Goal: Information Seeking & Learning: Learn about a topic

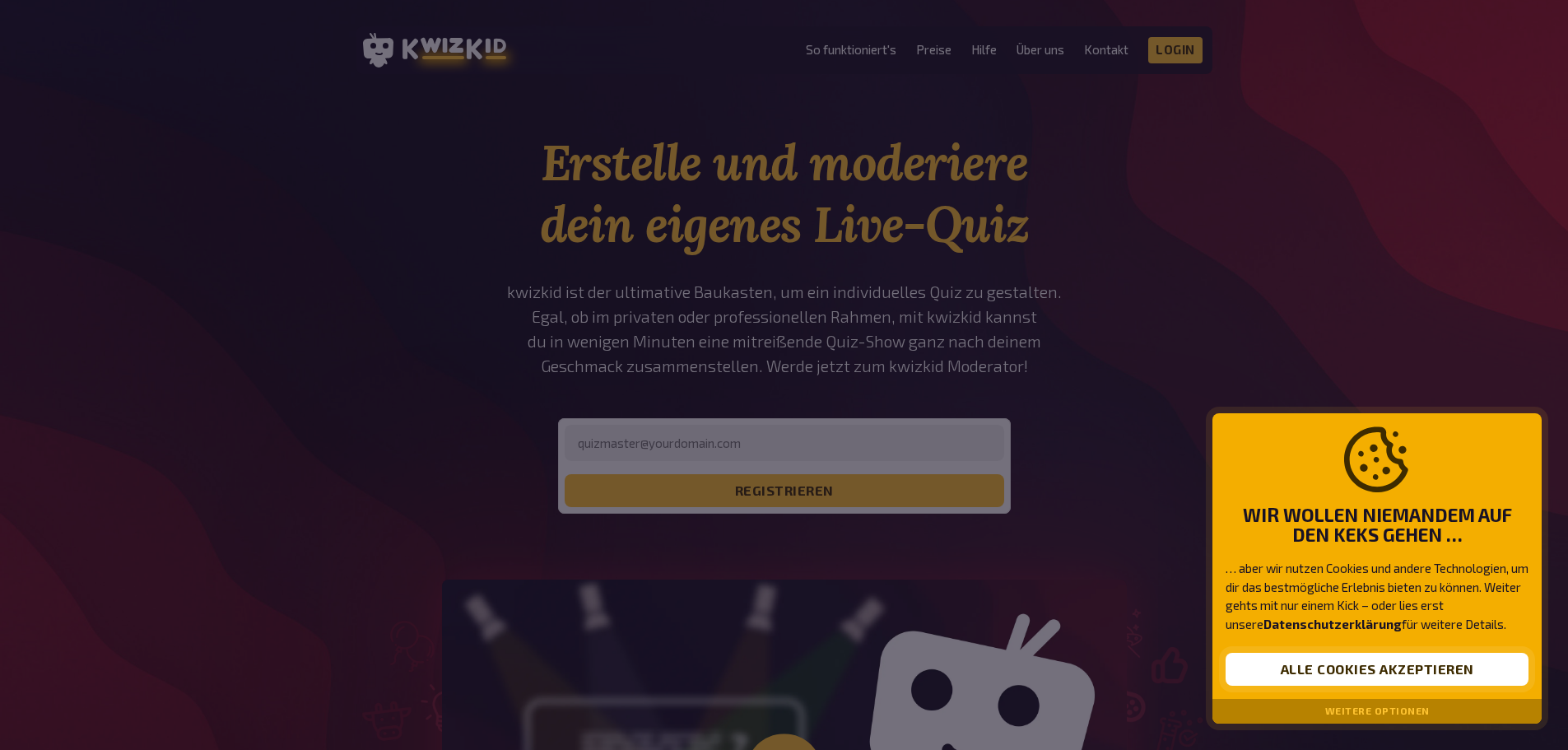
click at [1314, 666] on button "Alle Cookies akzeptieren" at bounding box center [1377, 669] width 303 height 33
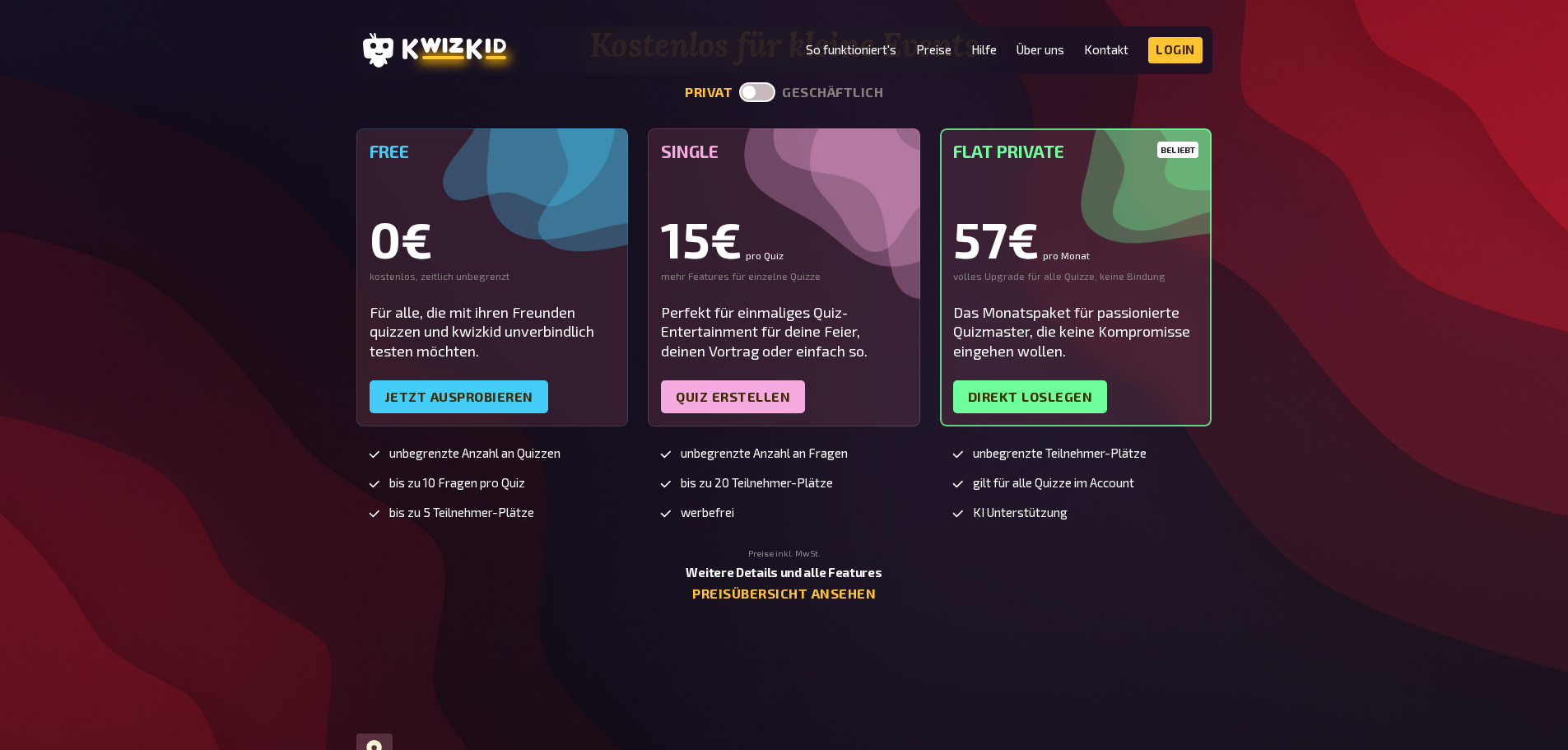
scroll to position [4117, 0]
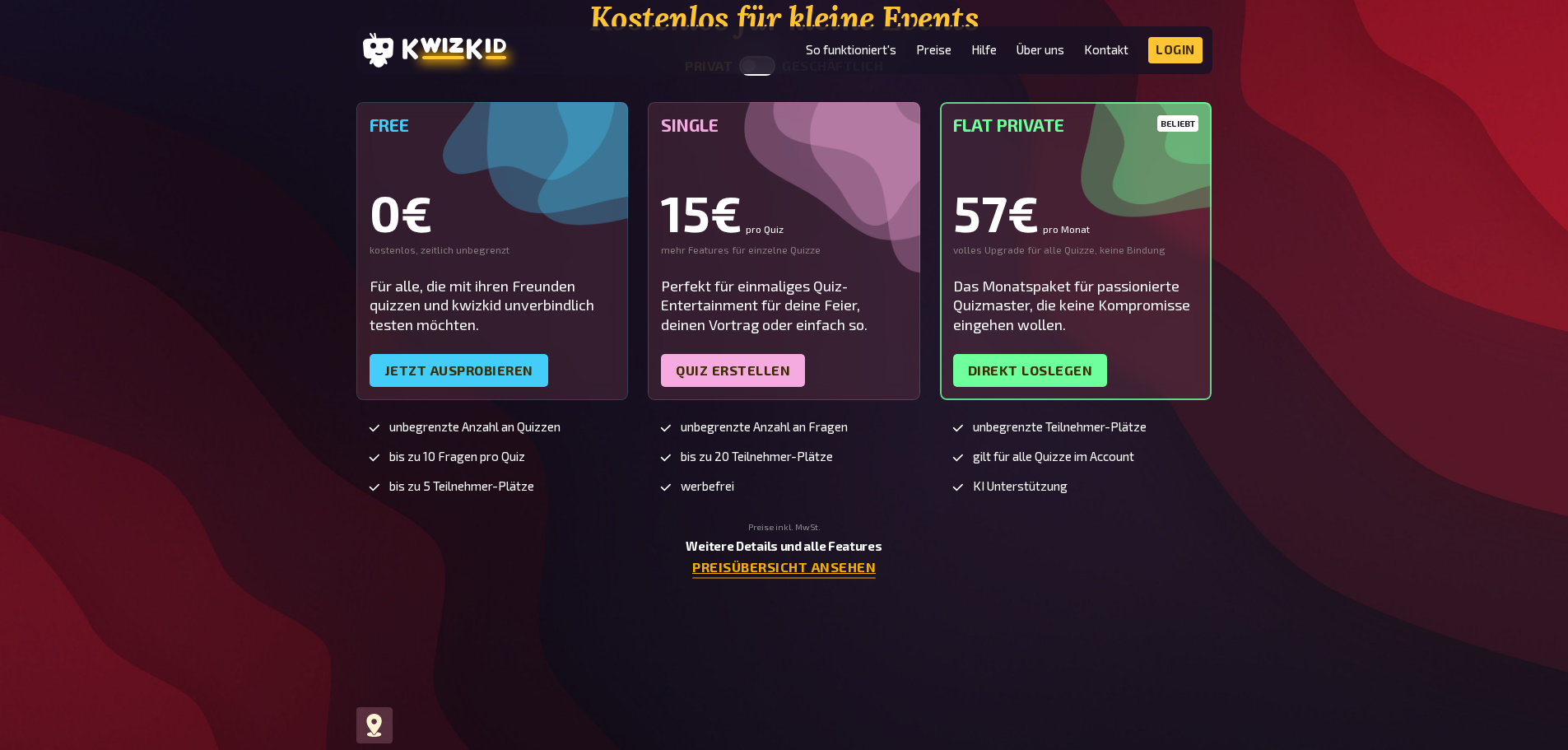
click at [758, 570] on link "Preisübersicht ansehen" at bounding box center [784, 568] width 184 height 16
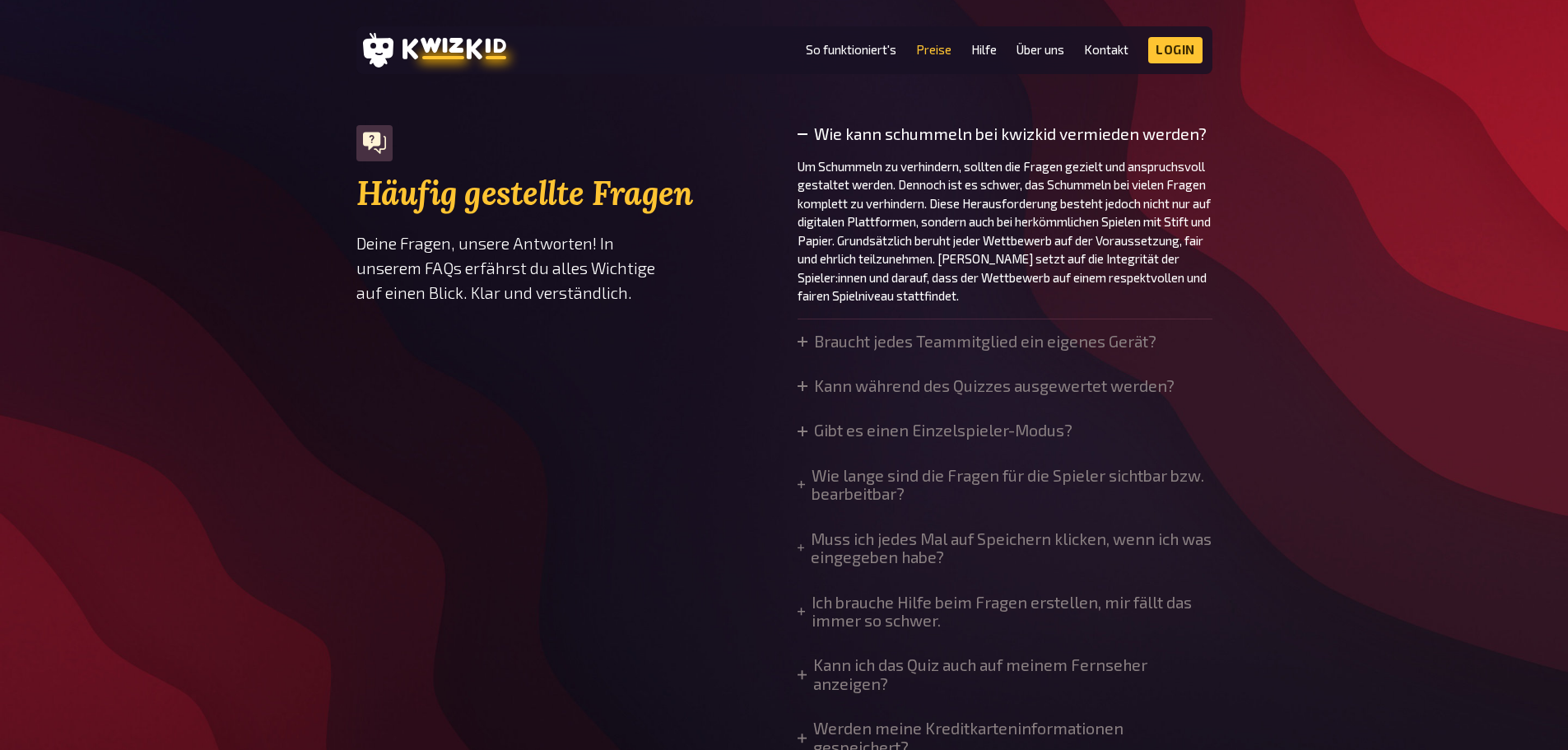
scroll to position [1153, 0]
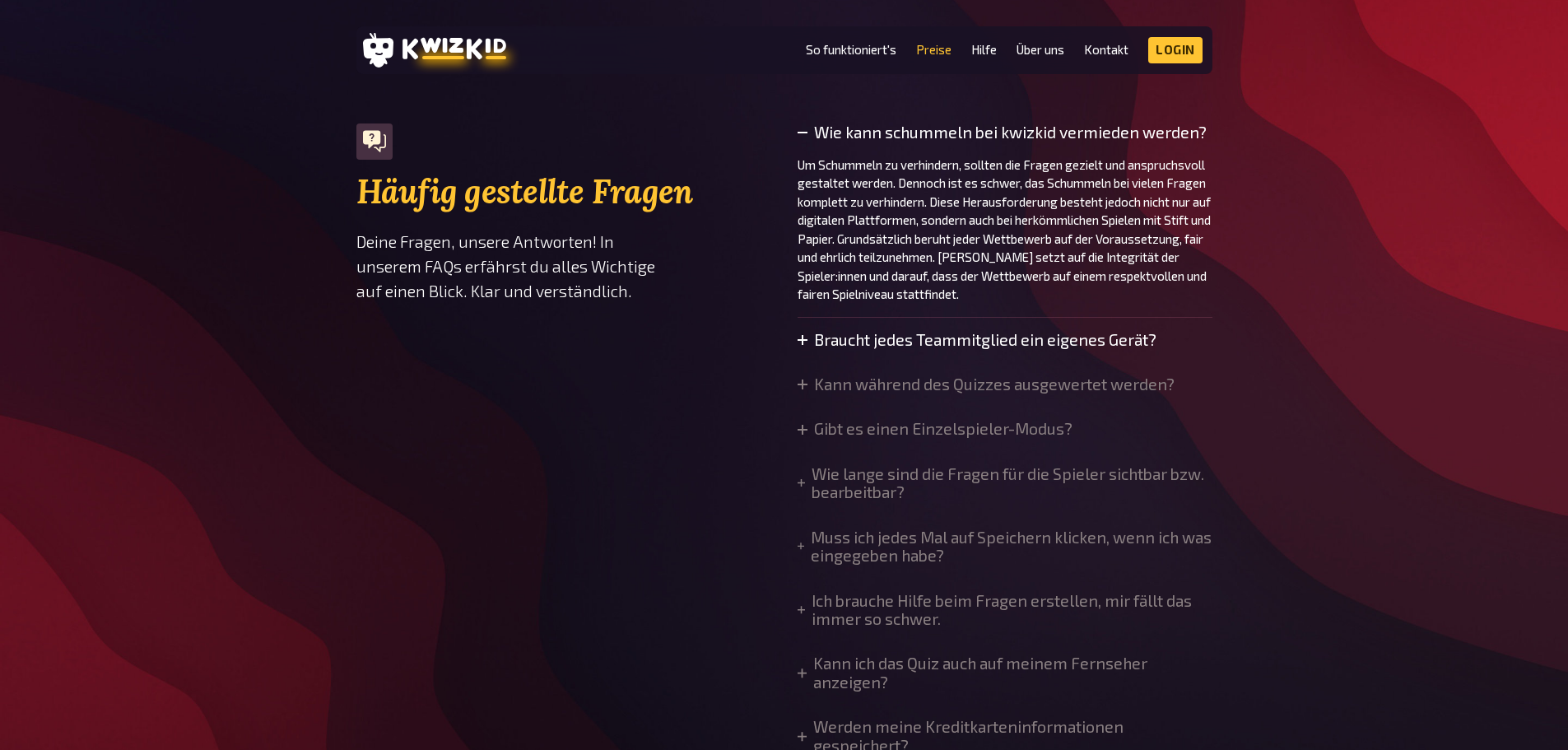
click at [887, 341] on summary "Braucht jedes Teammitglied ein eigenes Gerät?" at bounding box center [977, 339] width 359 height 18
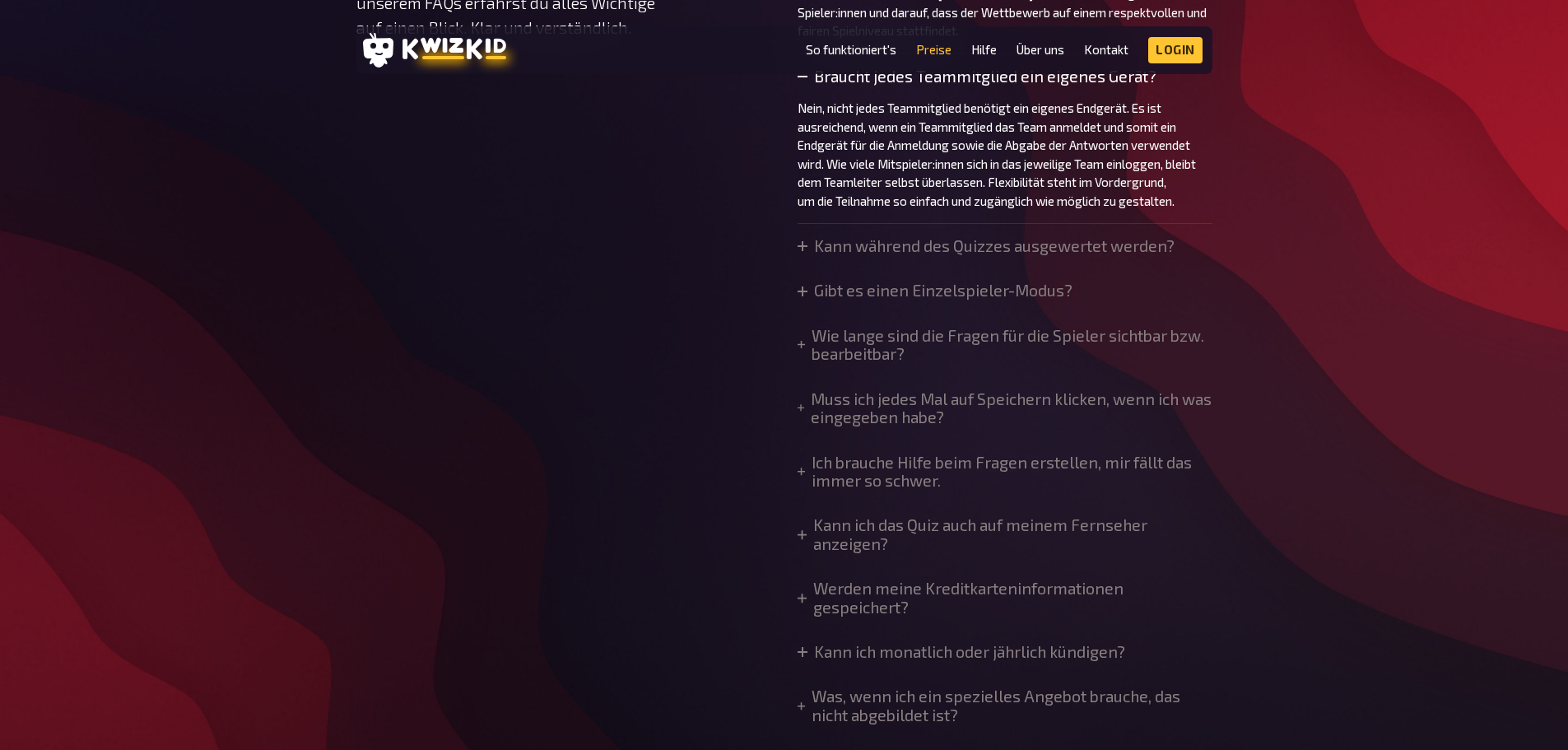
scroll to position [1449, 0]
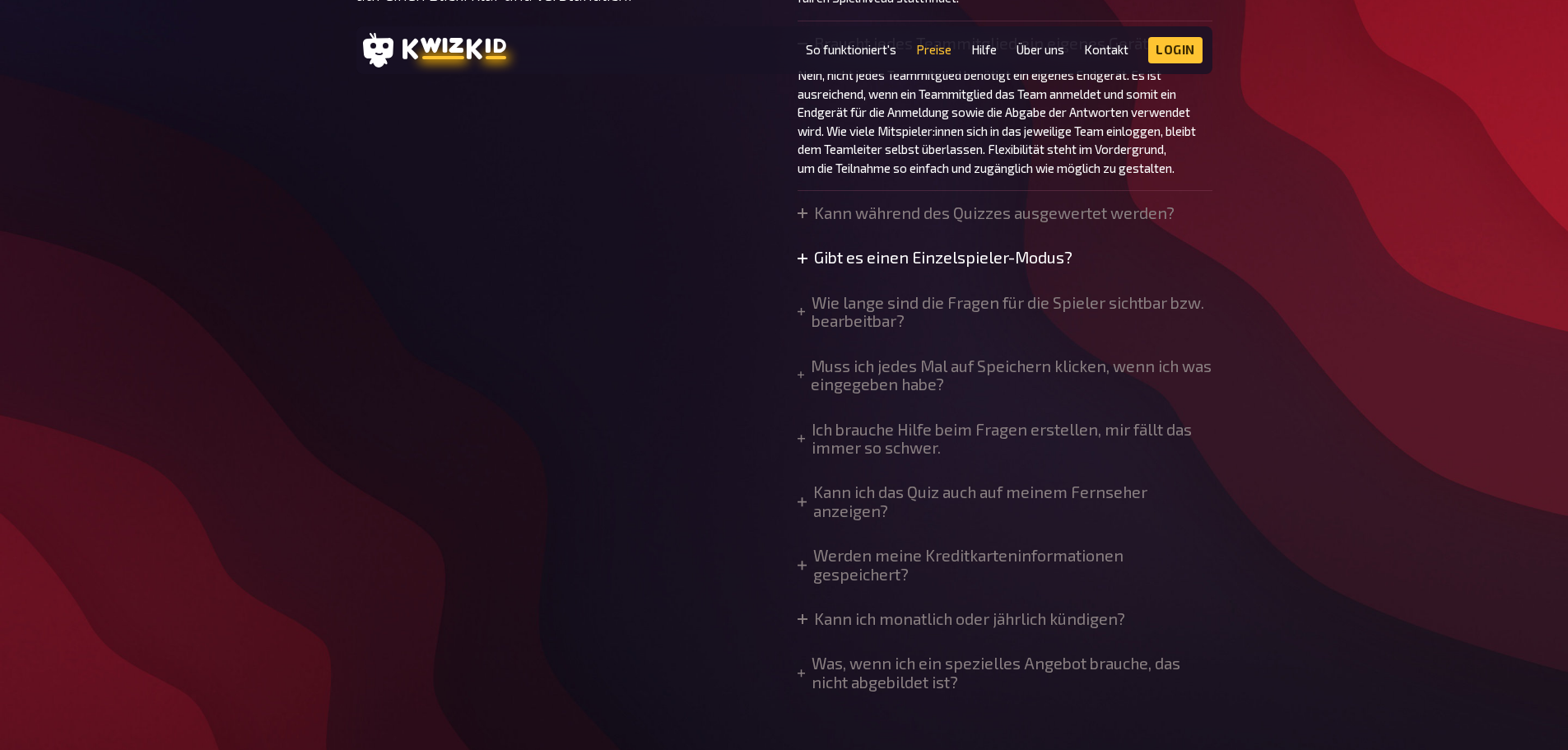
click at [928, 258] on summary "Gibt es einen Einzelspieler-Modus?" at bounding box center [935, 258] width 275 height 18
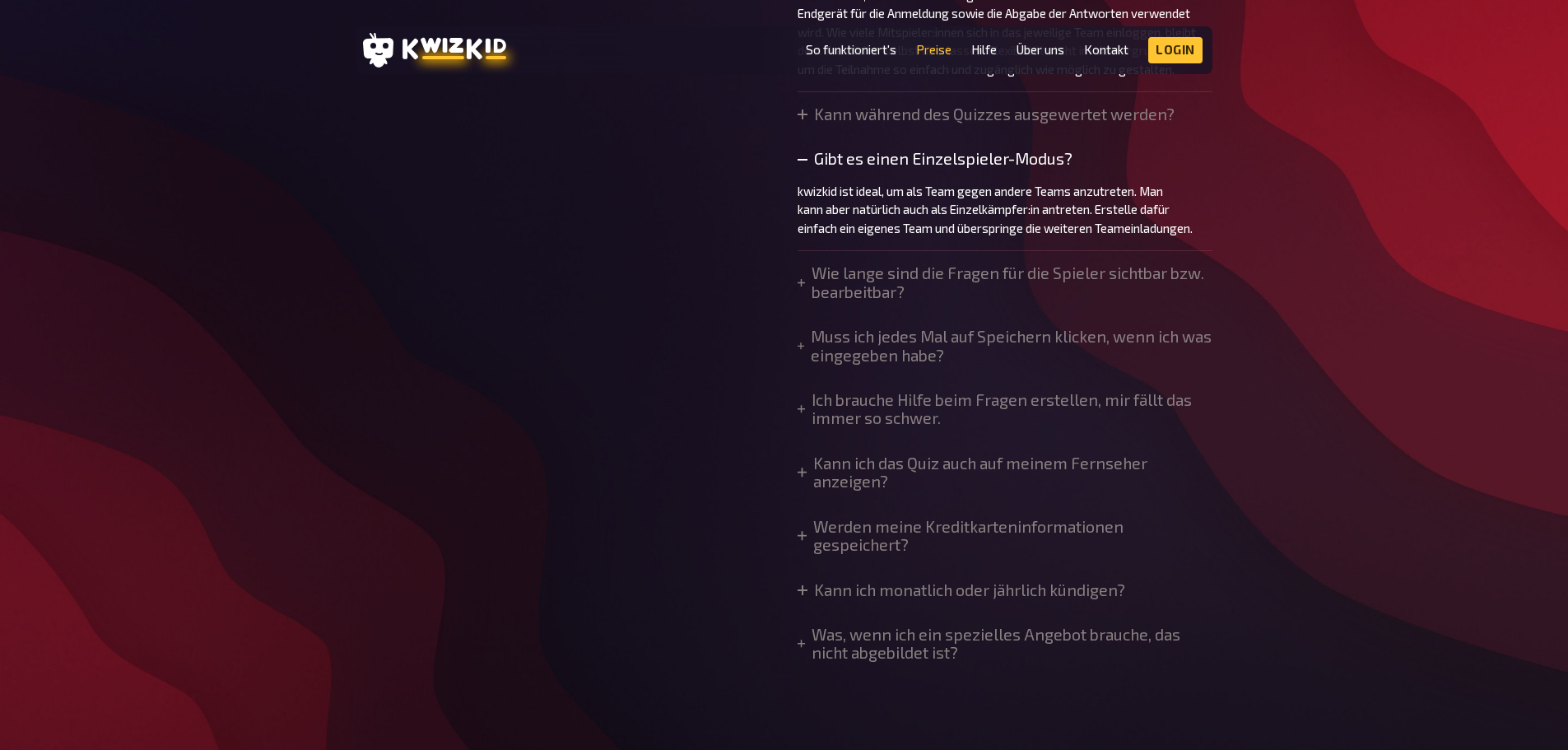
scroll to position [1581, 0]
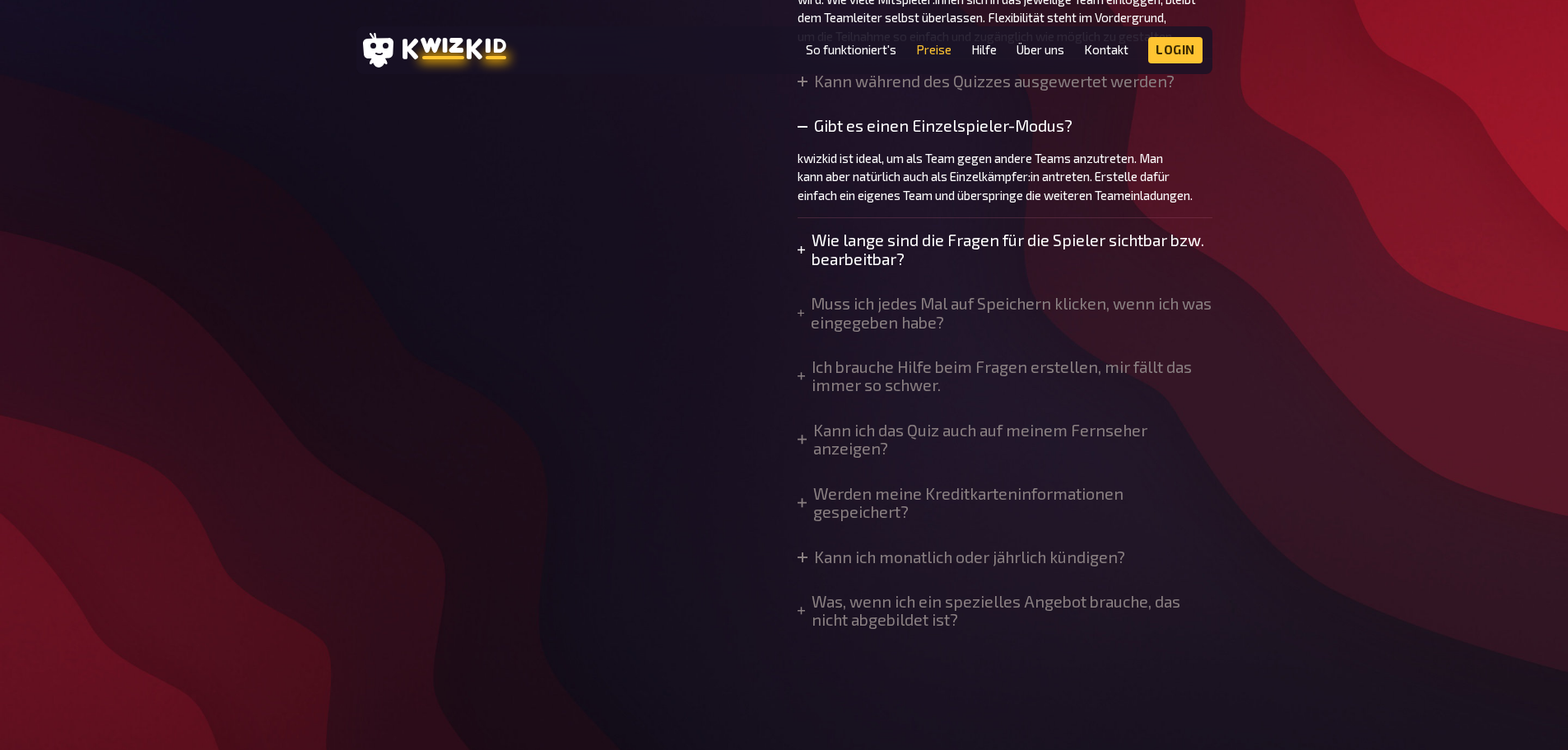
click at [883, 251] on summary "Wie lange sind die Fragen für die Spieler sichtbar bzw. bearbeitbar?" at bounding box center [1005, 250] width 415 height 37
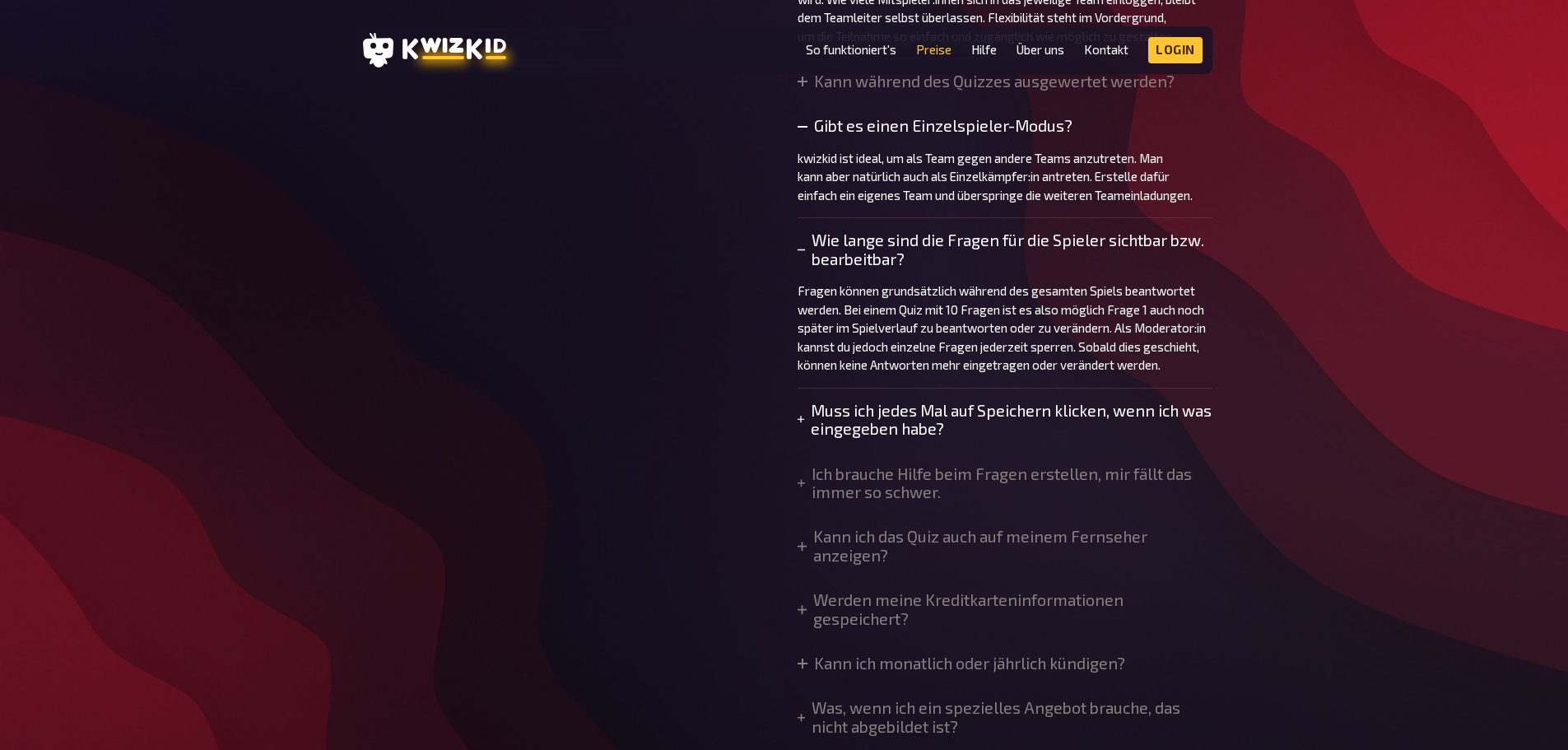
click at [888, 435] on summary "Muss ich jedes Mal auf Speichern klicken, wenn ich was eingegeben habe?" at bounding box center [1005, 420] width 415 height 37
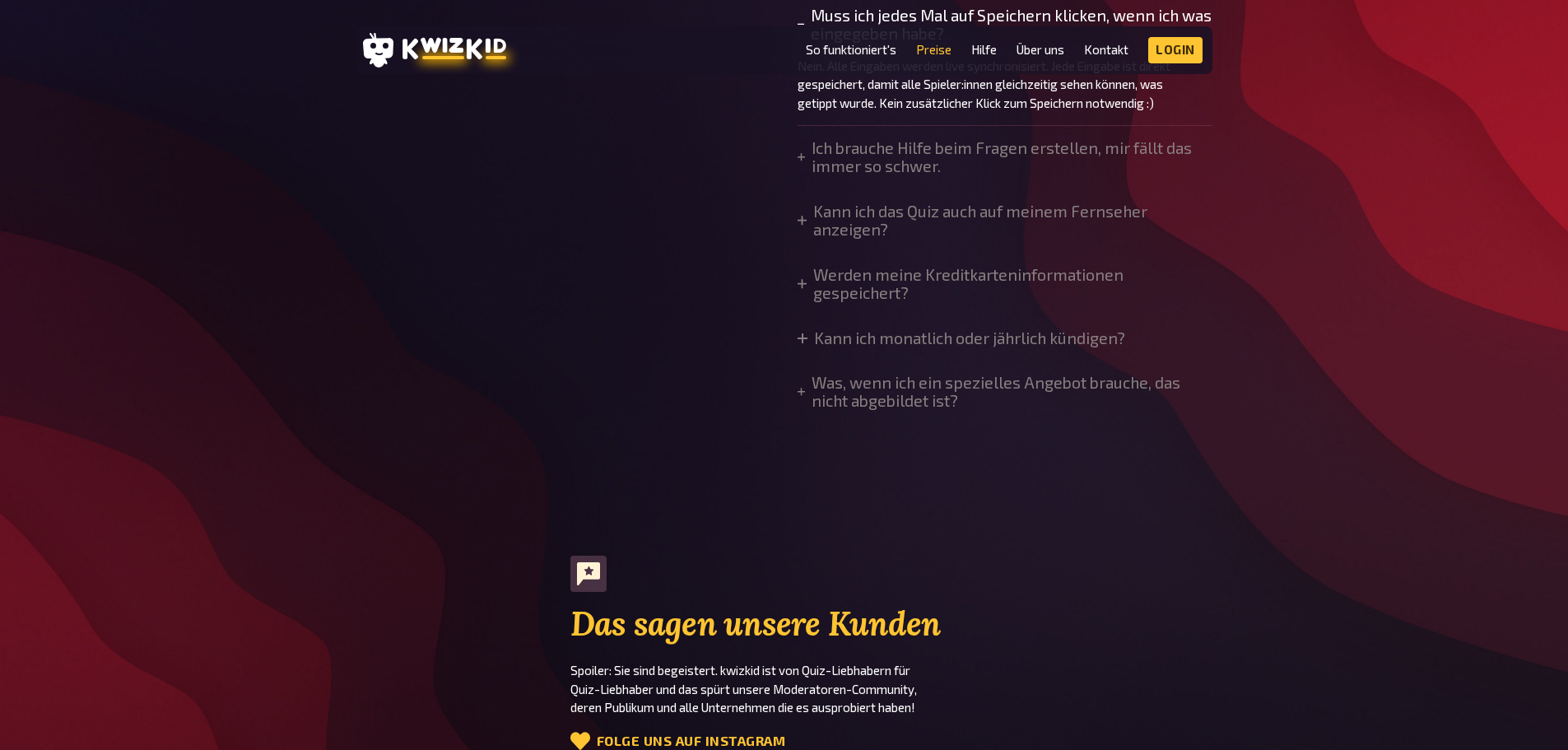
scroll to position [2009, 0]
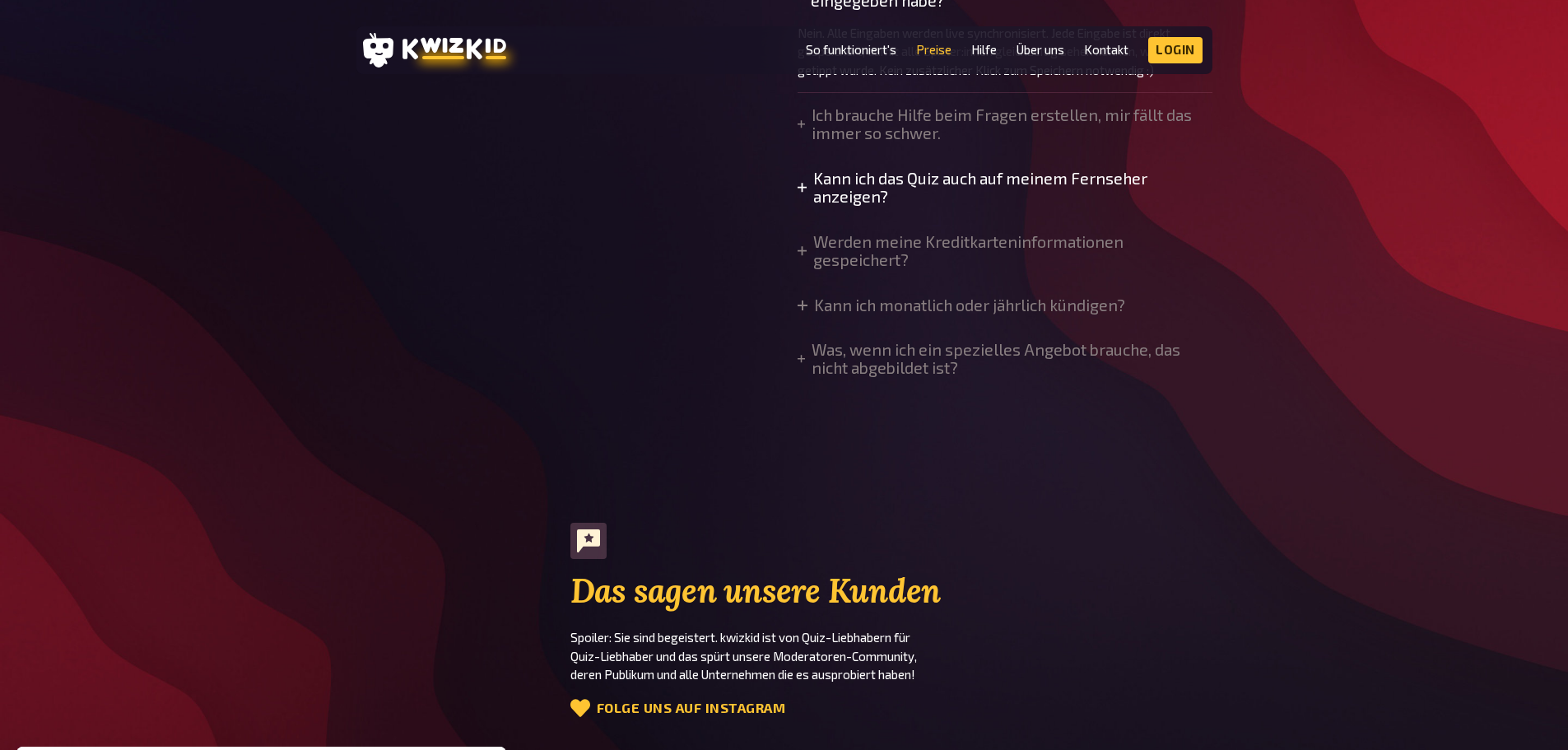
click at [873, 205] on summary "Kann ich das Quiz auch auf meinem Fernseher anzeigen?" at bounding box center [1005, 188] width 415 height 37
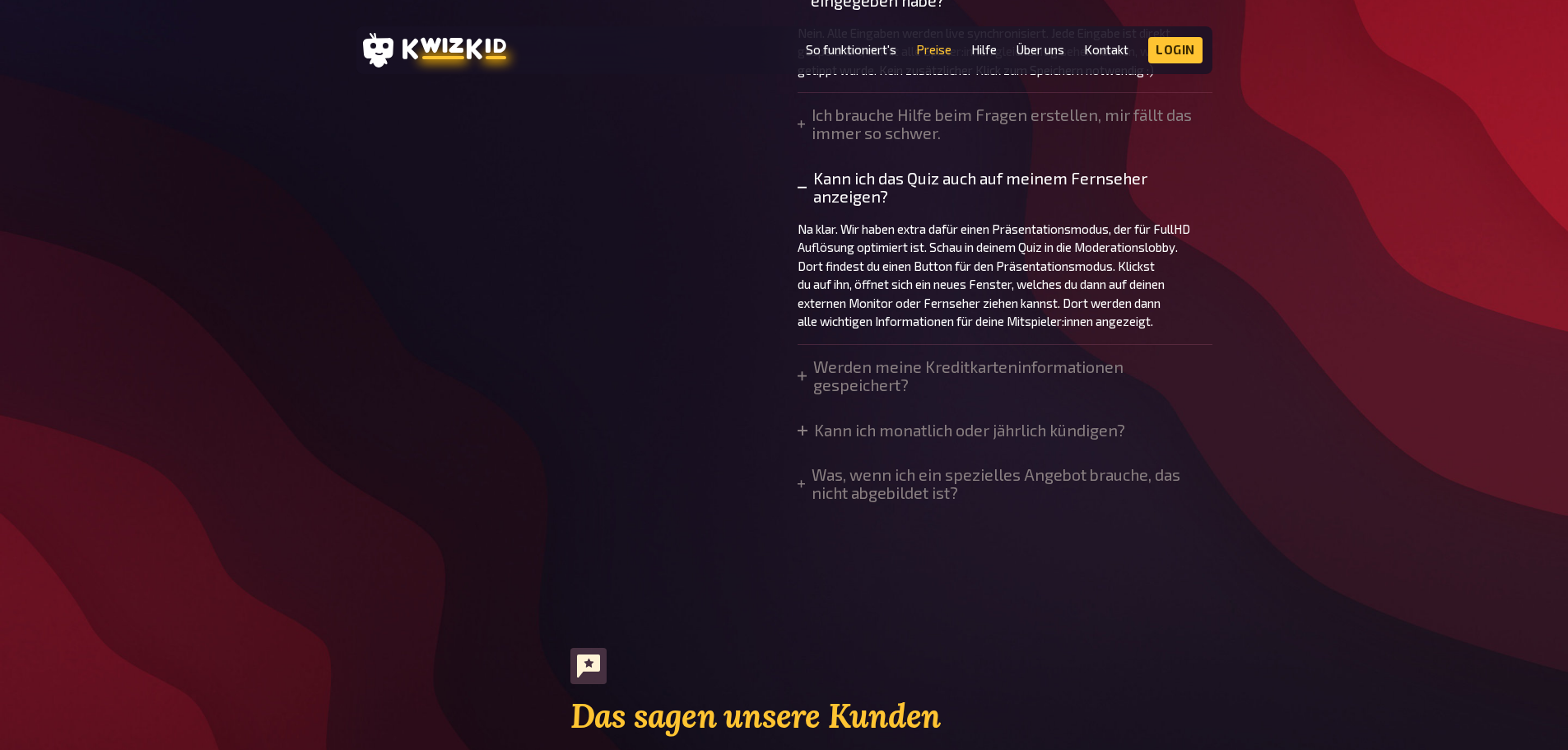
click at [836, 199] on summary "Kann ich das Quiz auch auf meinem Fernseher anzeigen?" at bounding box center [1005, 188] width 415 height 37
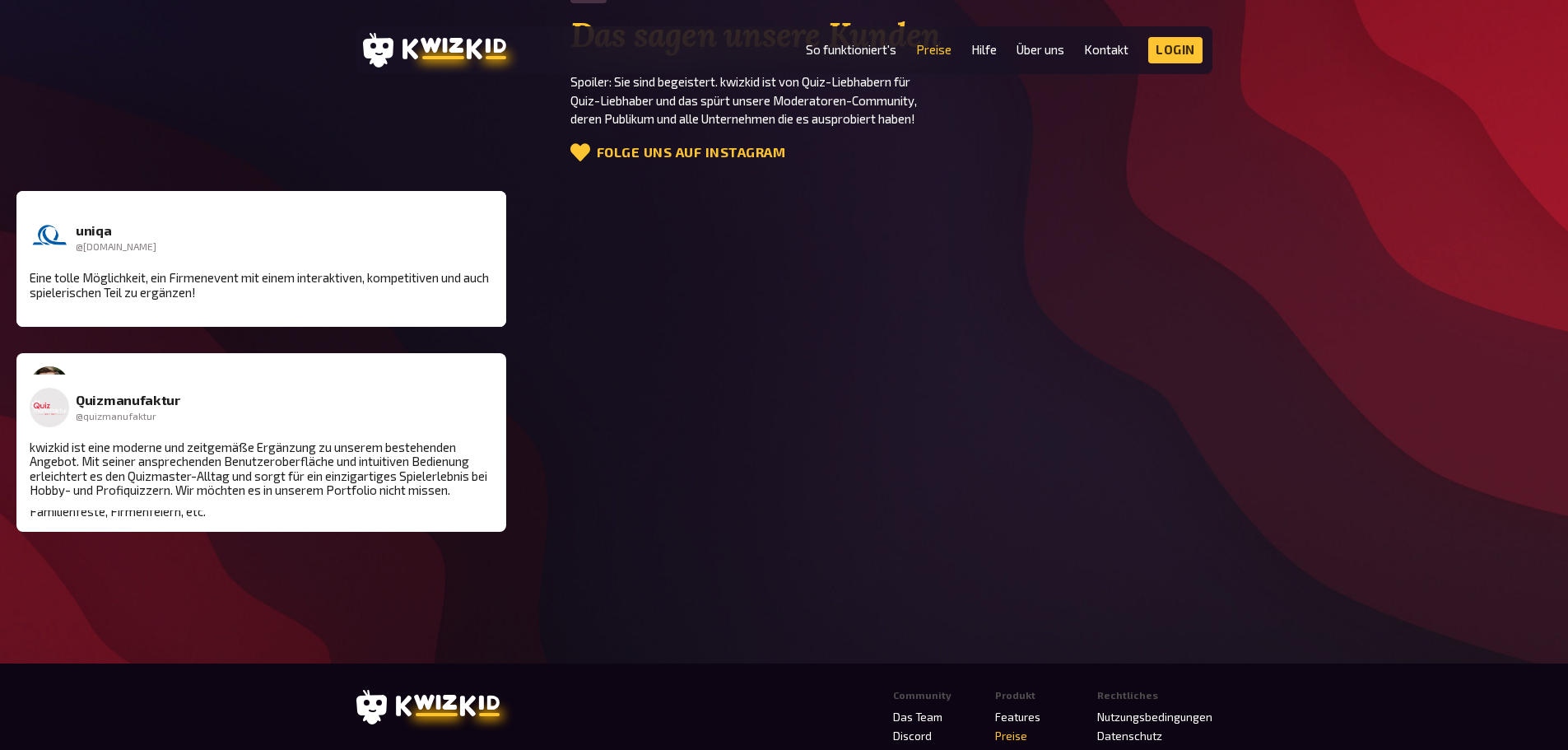
scroll to position [2569, 0]
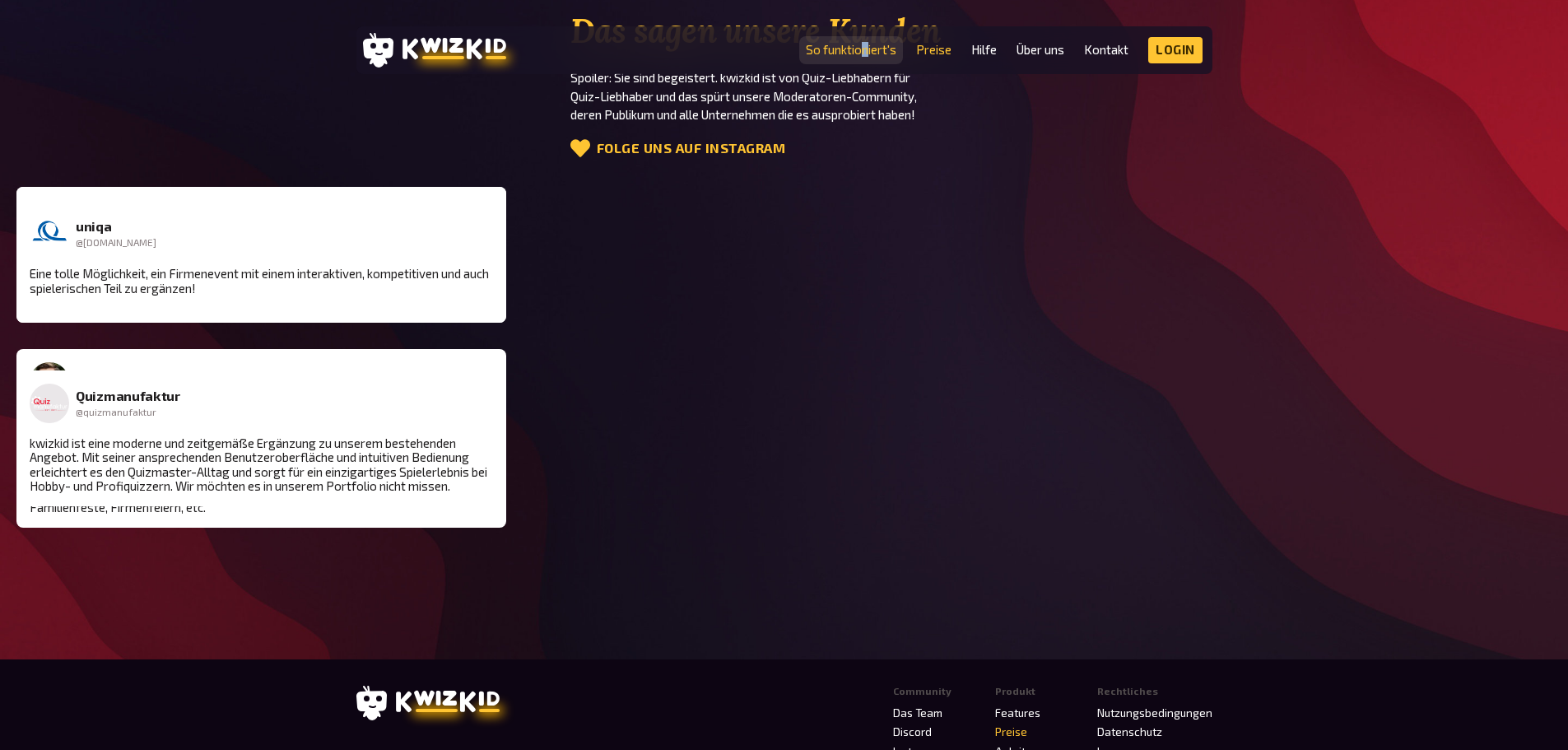
drag, startPoint x: 863, startPoint y: 40, endPoint x: 867, endPoint y: 50, distance: 10.8
click at [867, 50] on li "So funktioniert's" at bounding box center [851, 51] width 91 height 27
click at [867, 50] on link "So funktioniert's" at bounding box center [851, 50] width 91 height 14
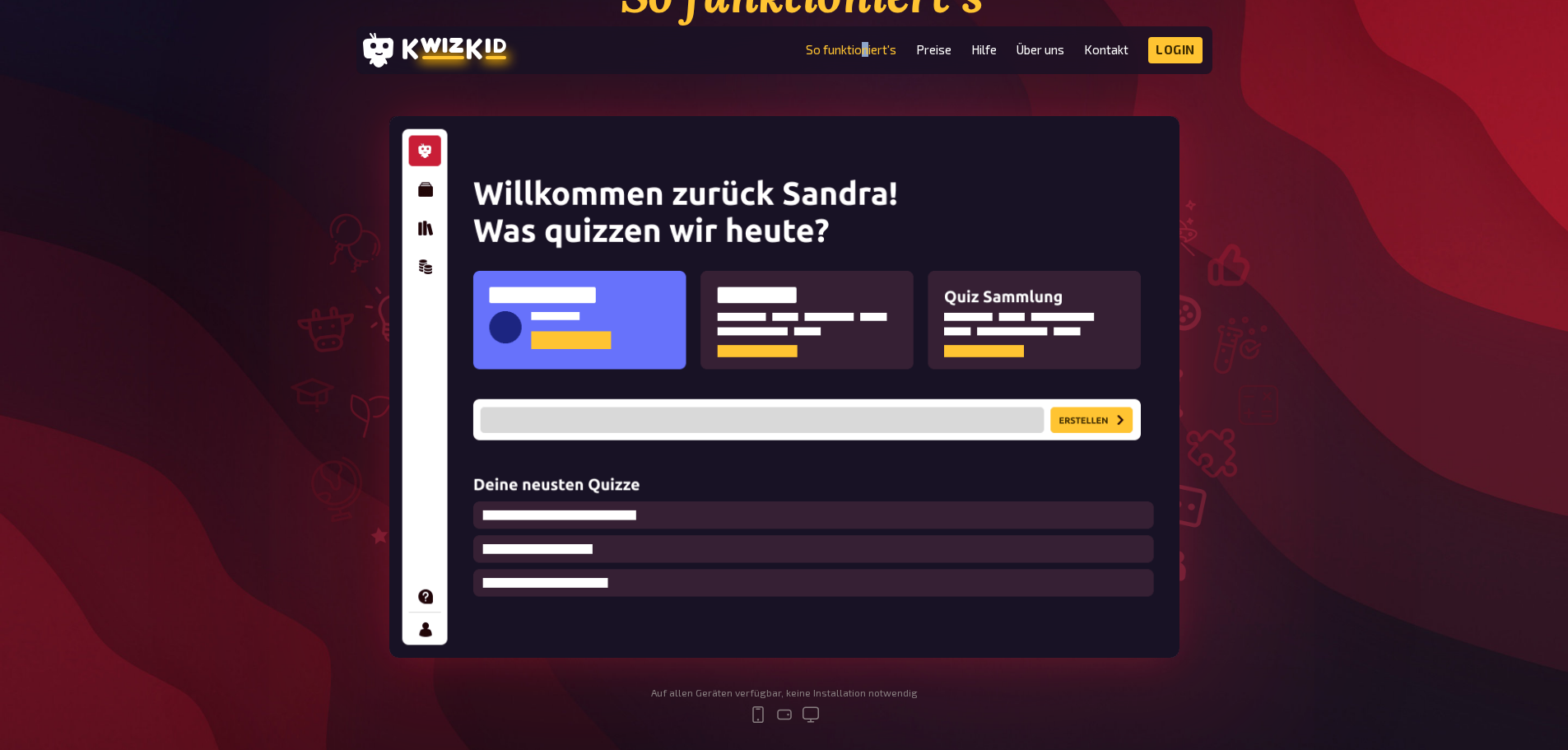
scroll to position [297, 0]
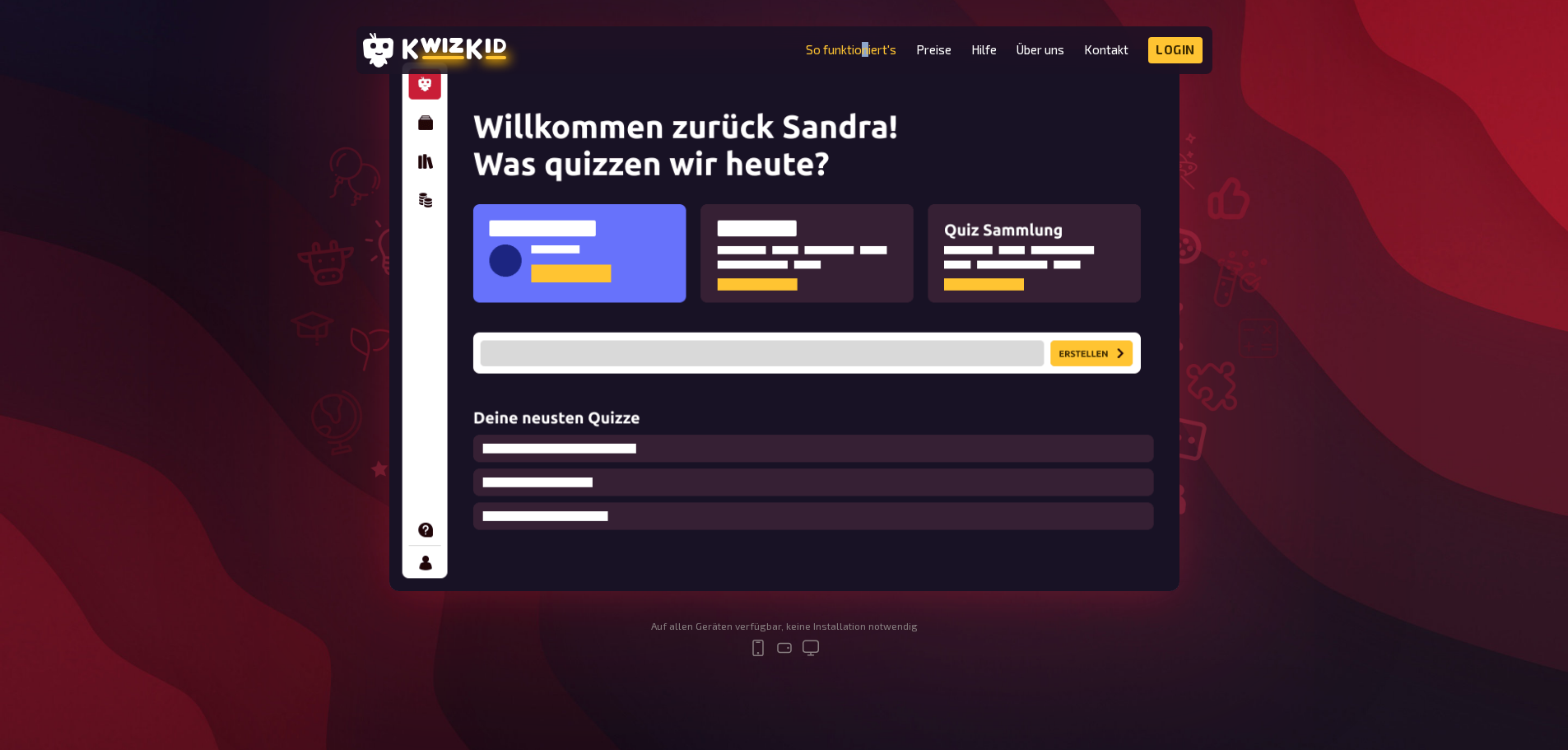
click at [679, 334] on img at bounding box center [784, 321] width 791 height 542
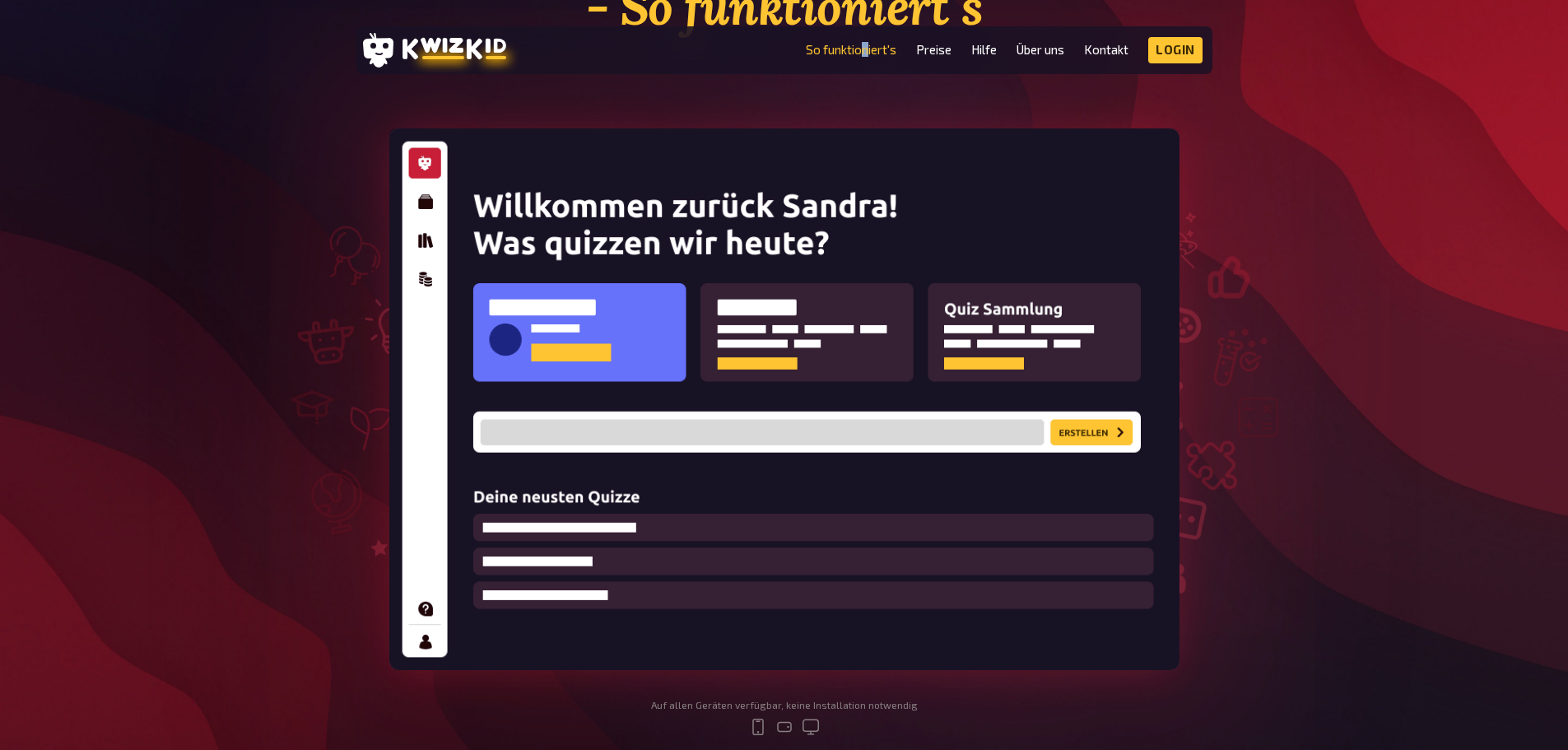
scroll to position [164, 0]
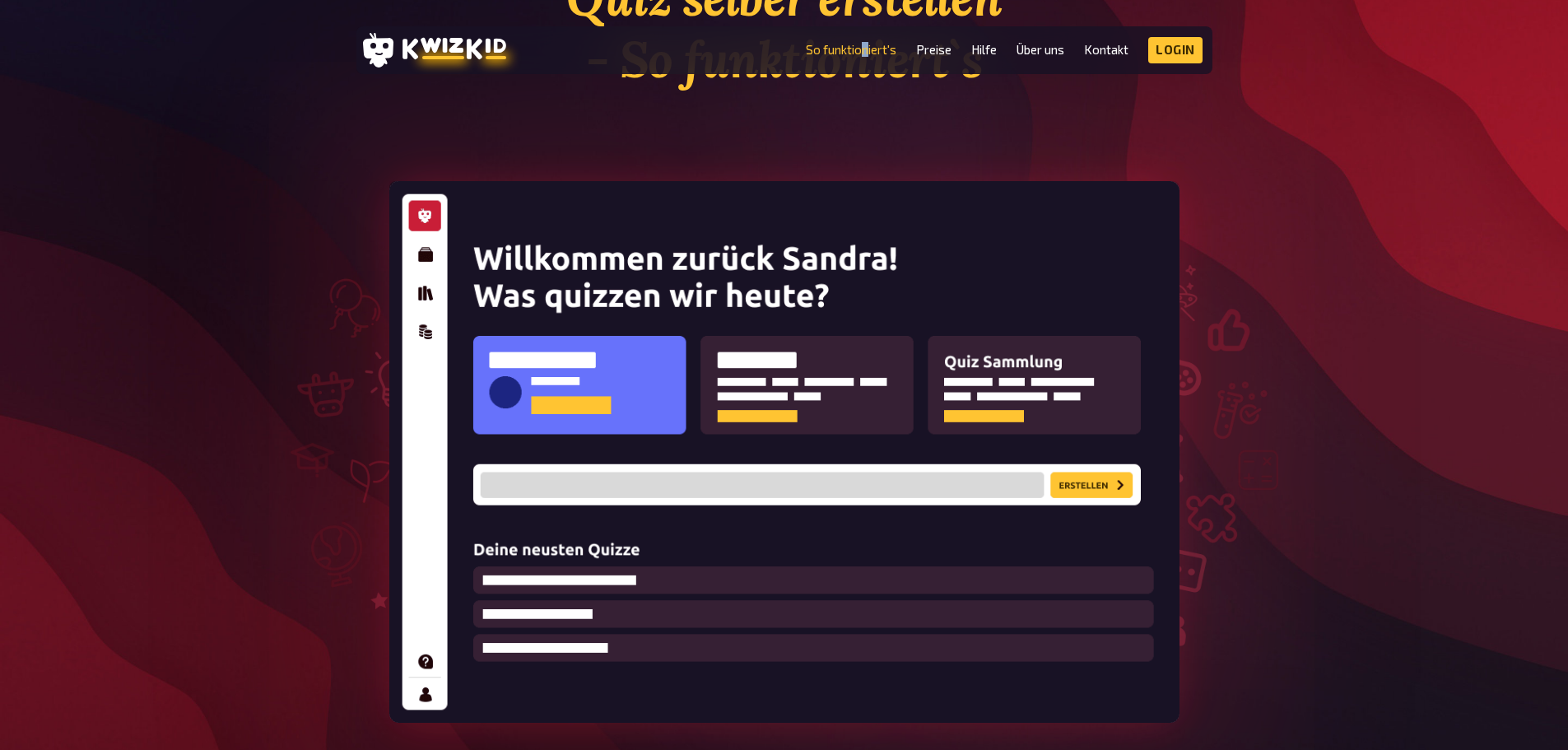
click at [850, 395] on img at bounding box center [784, 452] width 791 height 542
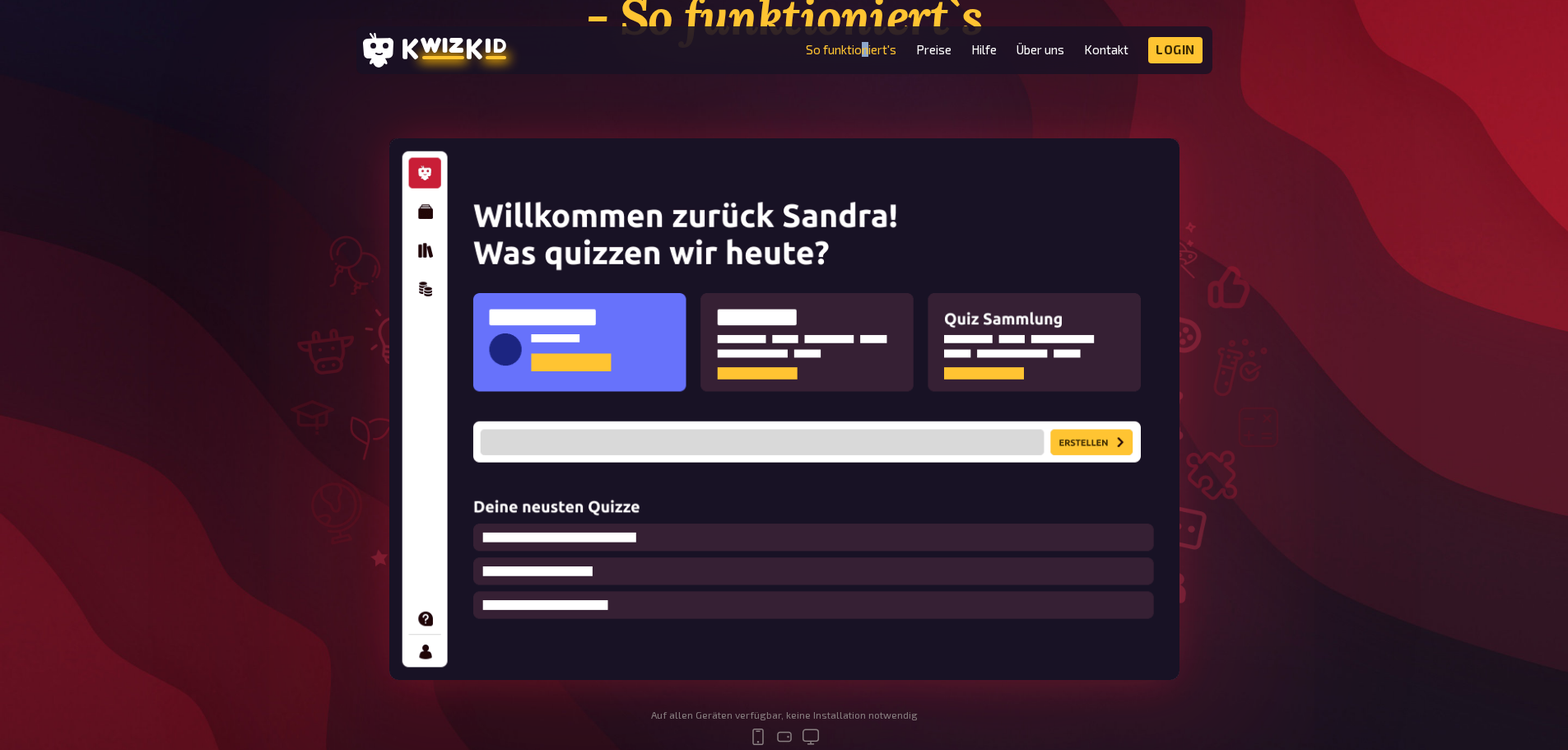
scroll to position [230, 0]
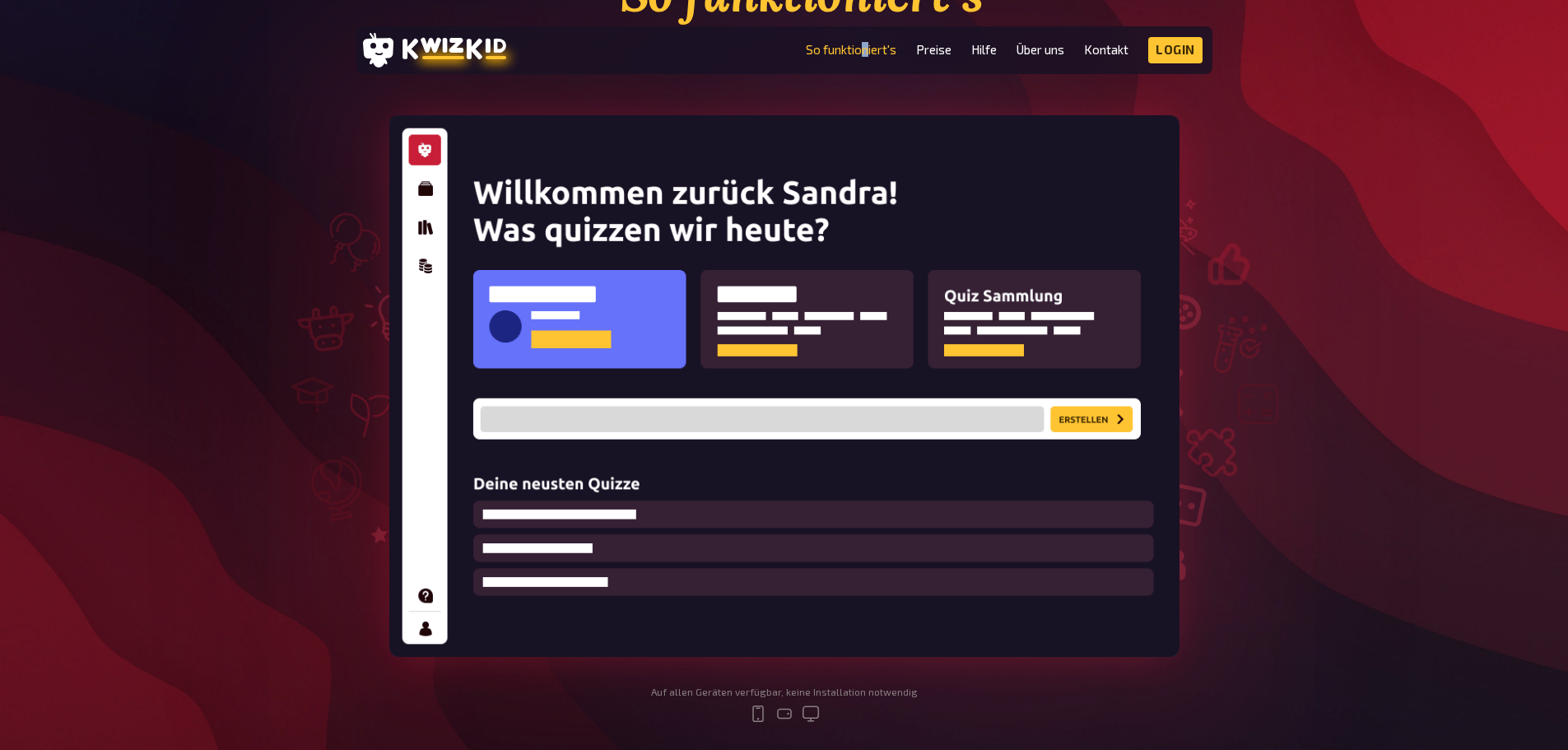
click at [838, 408] on img at bounding box center [784, 387] width 791 height 542
click at [412, 183] on img at bounding box center [784, 387] width 791 height 542
click at [843, 412] on img at bounding box center [784, 387] width 791 height 542
